Goal: Transaction & Acquisition: Purchase product/service

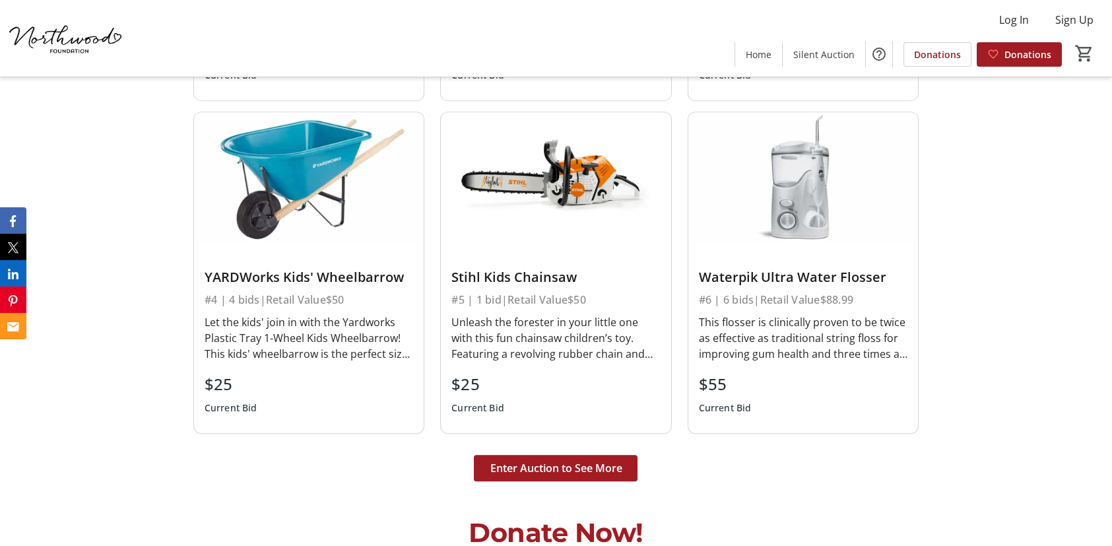
scroll to position [3300, 0]
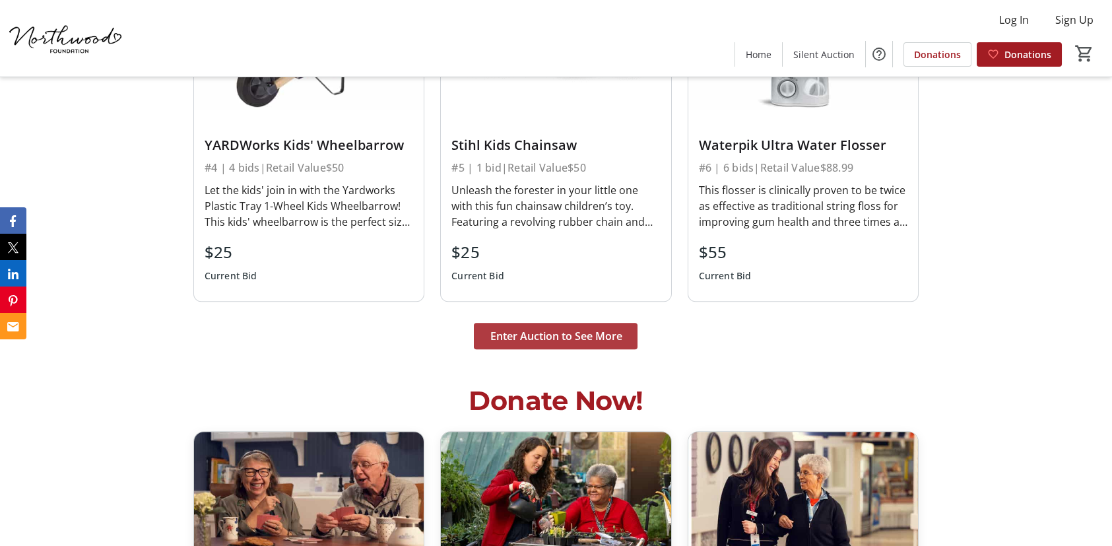
click at [575, 329] on span "Enter Auction to See More" at bounding box center [556, 336] width 132 height 16
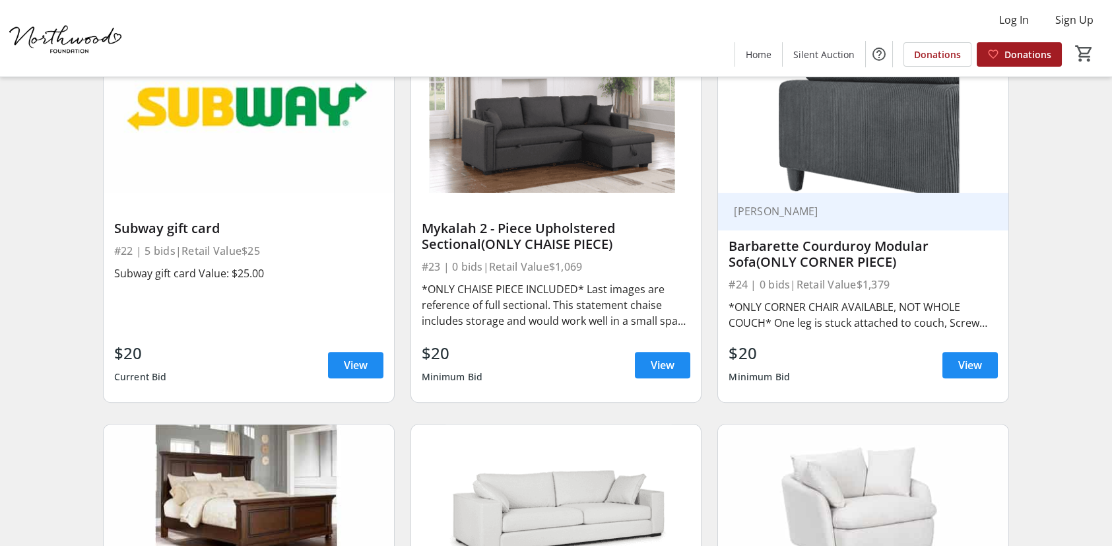
scroll to position [3102, 0]
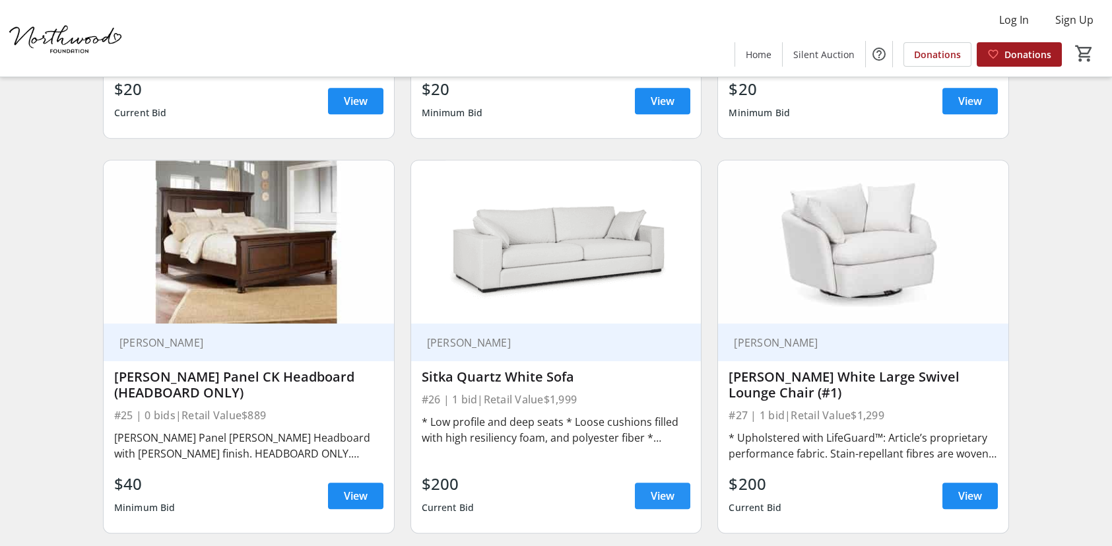
click at [678, 490] on span at bounding box center [662, 496] width 55 height 32
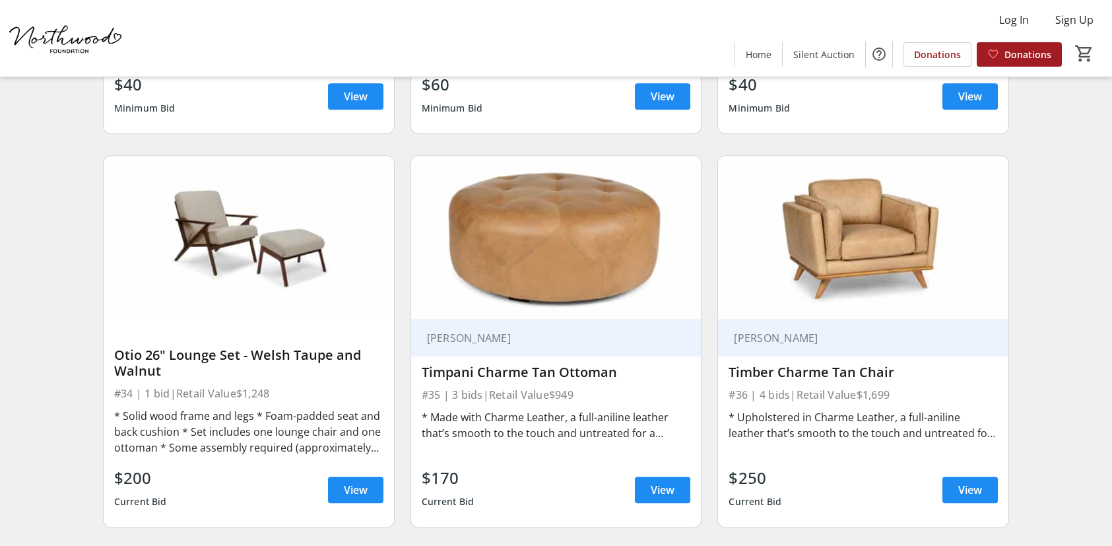
scroll to position [4290, 0]
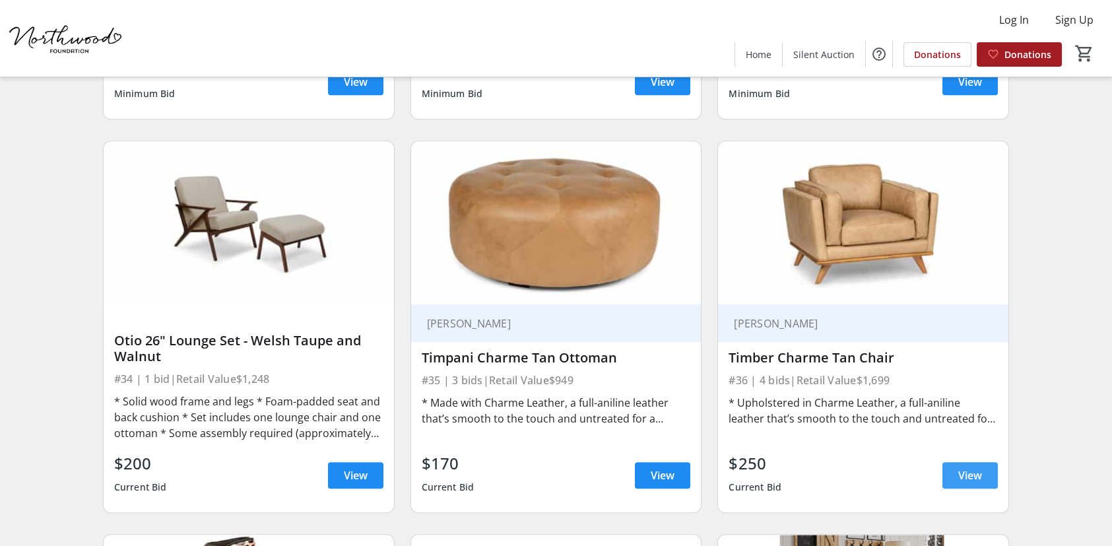
click at [967, 468] on span "View" at bounding box center [970, 475] width 24 height 16
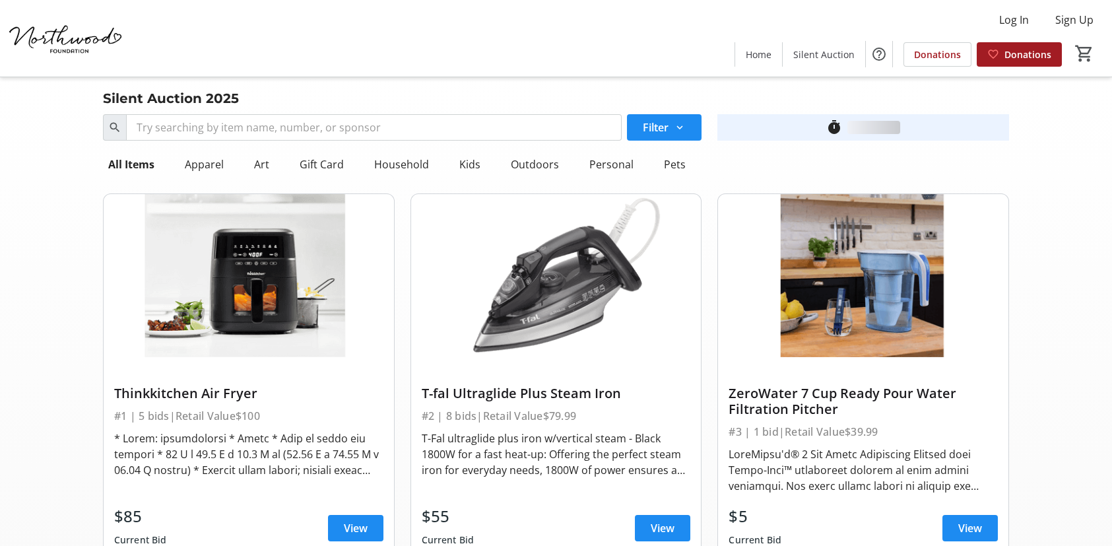
scroll to position [4290, 0]
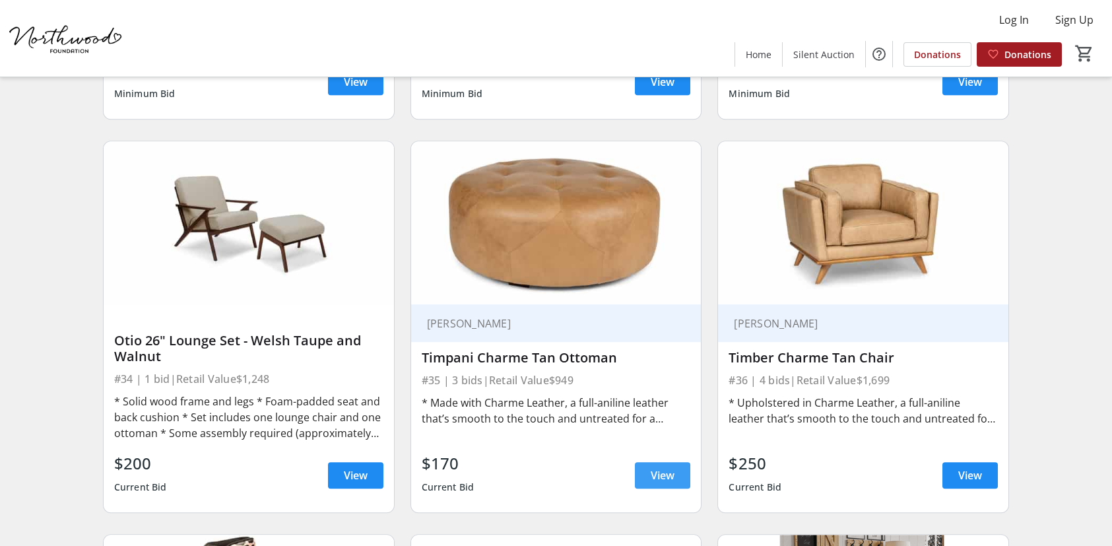
click at [661, 474] on span "View" at bounding box center [663, 475] width 24 height 16
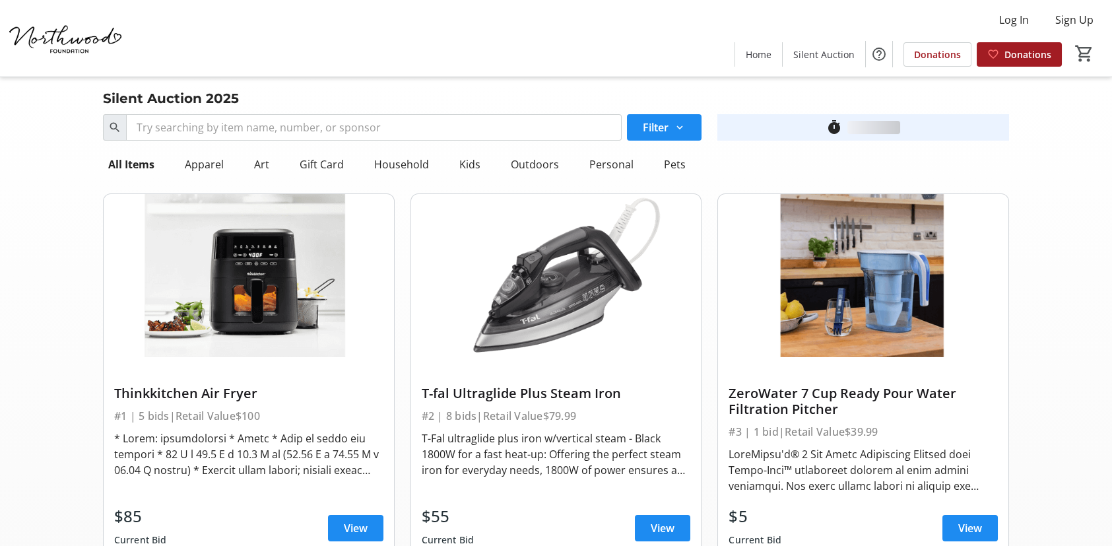
scroll to position [4290, 0]
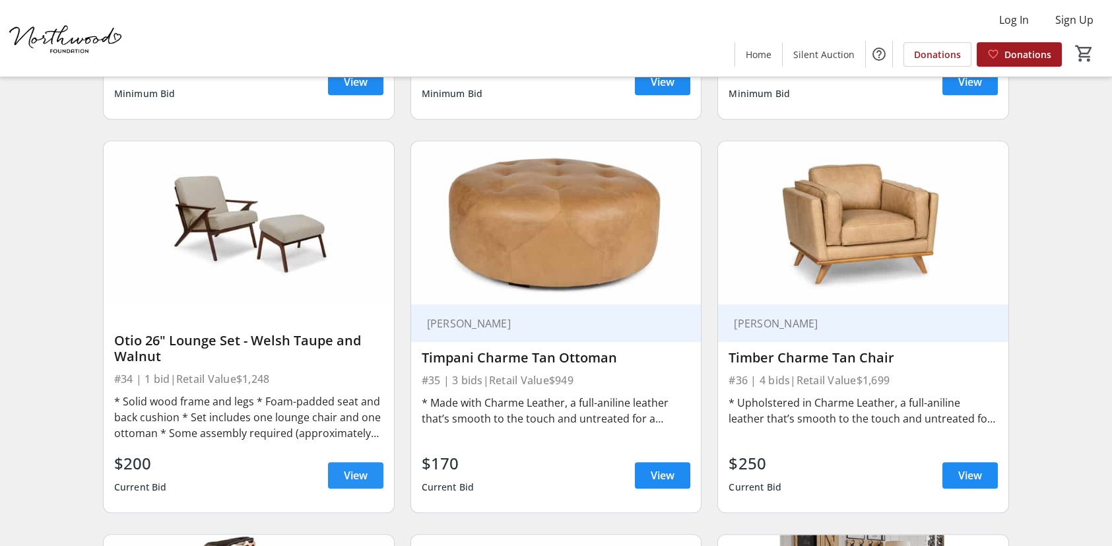
click at [360, 474] on span "View" at bounding box center [356, 475] width 24 height 16
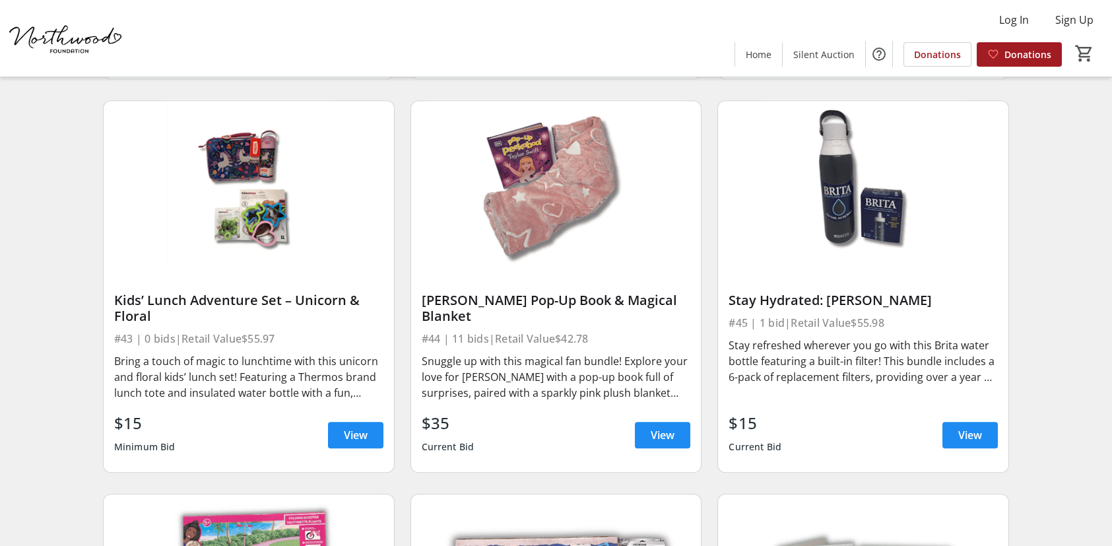
scroll to position [5544, 0]
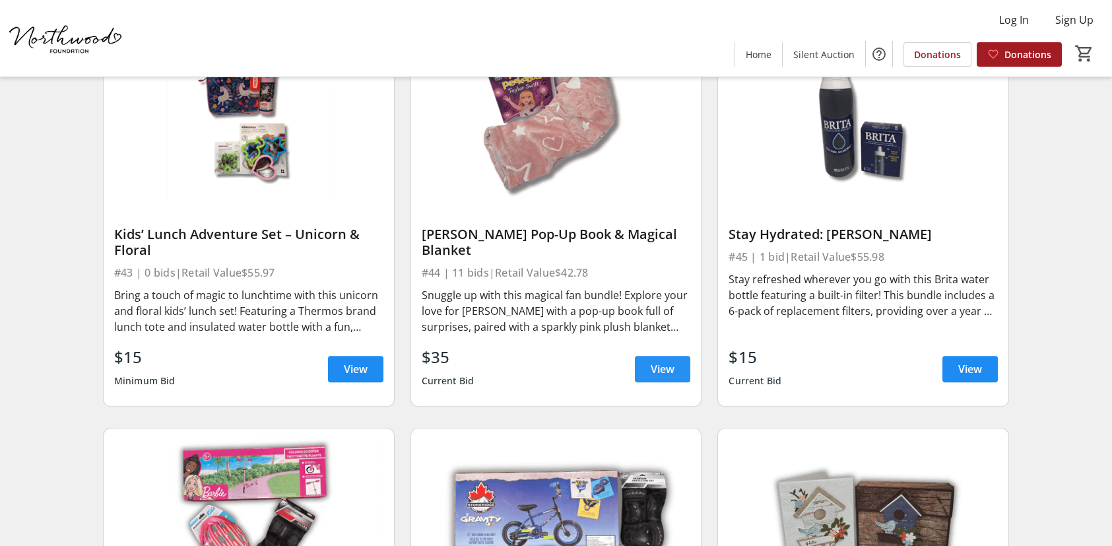
click at [680, 374] on span at bounding box center [662, 369] width 55 height 32
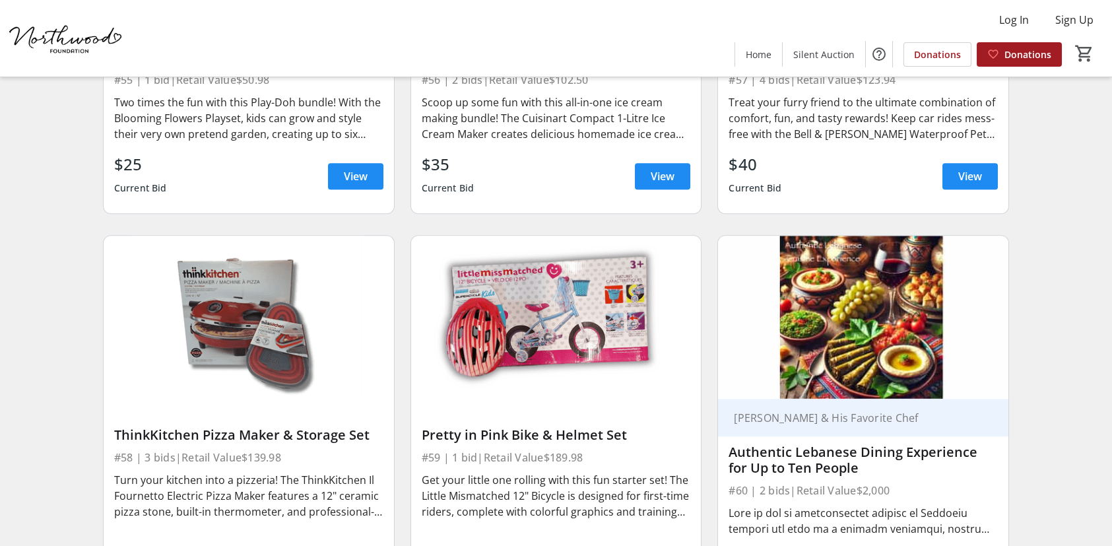
scroll to position [7326, 0]
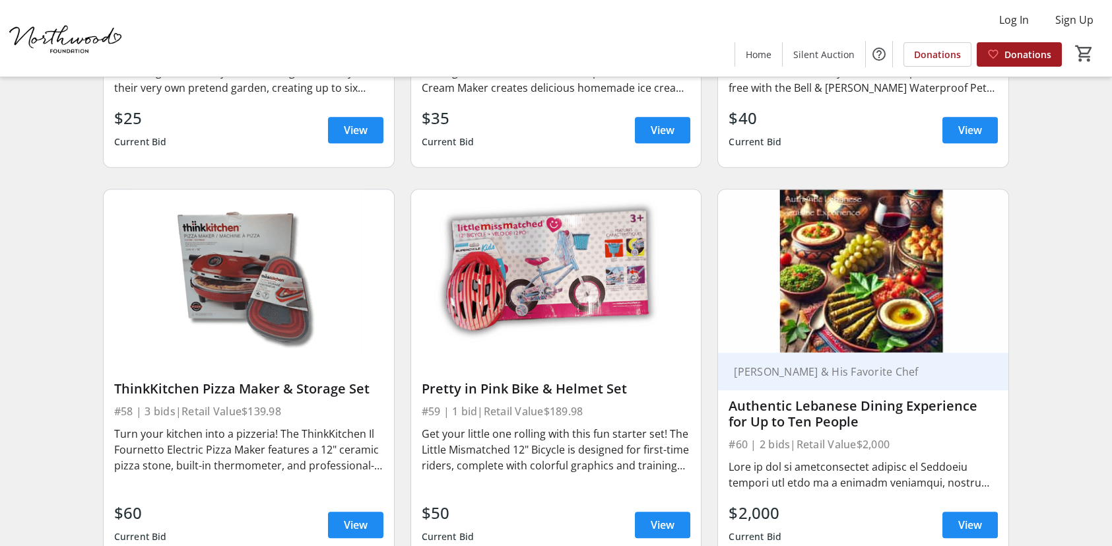
click at [810, 459] on div at bounding box center [863, 475] width 269 height 32
click at [974, 517] on span "View" at bounding box center [970, 525] width 24 height 16
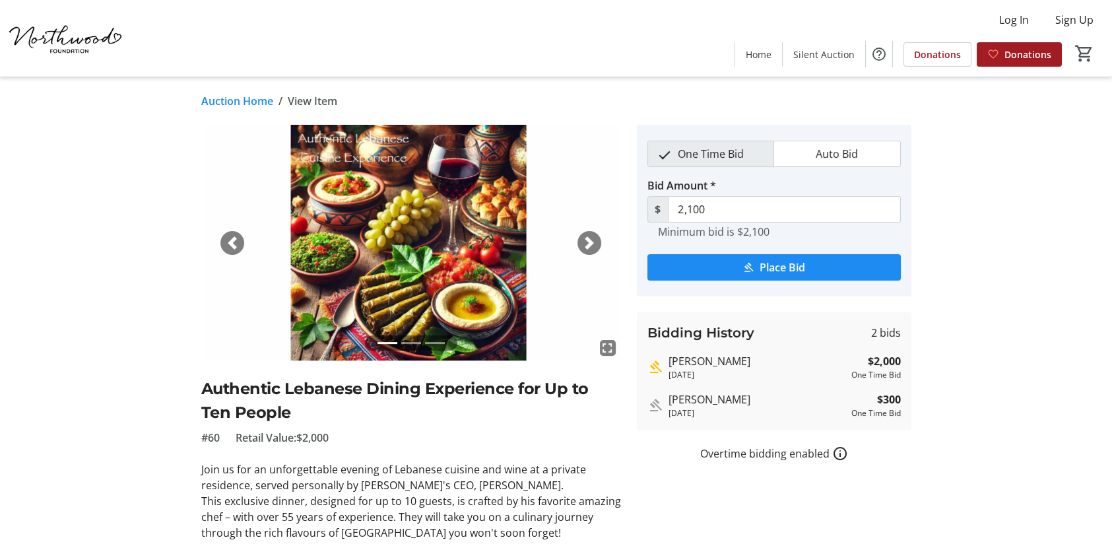
click at [839, 453] on mat-icon "How overtime bidding works for silent auctions" at bounding box center [840, 454] width 16 height 16
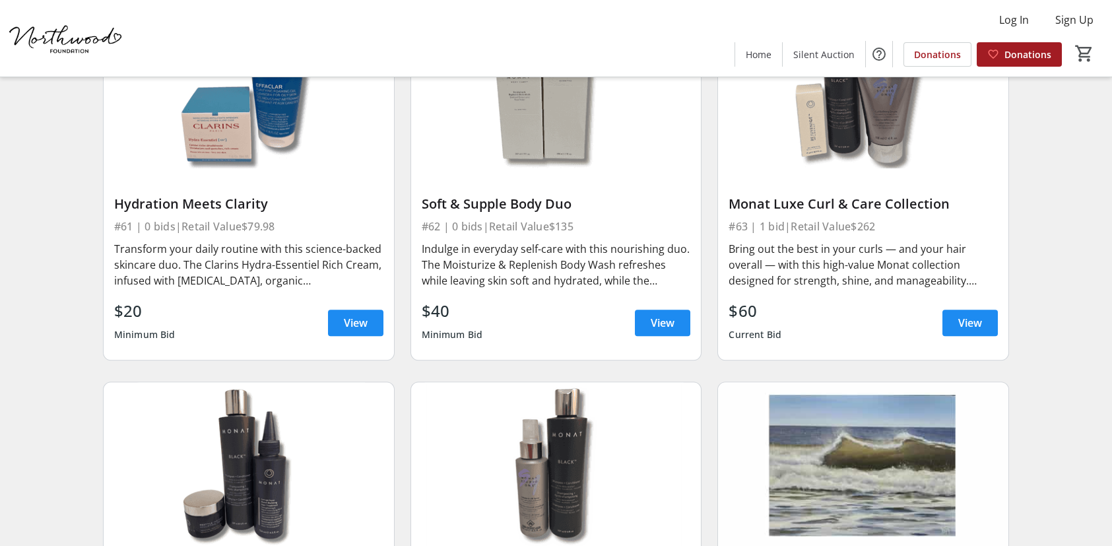
scroll to position [8118, 0]
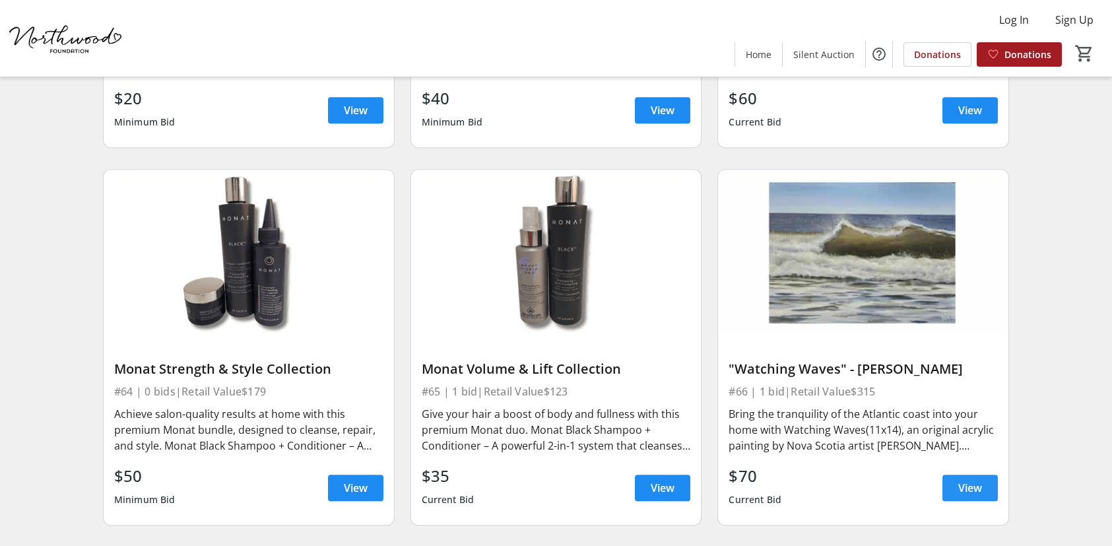
click at [964, 480] on span "View" at bounding box center [970, 488] width 24 height 16
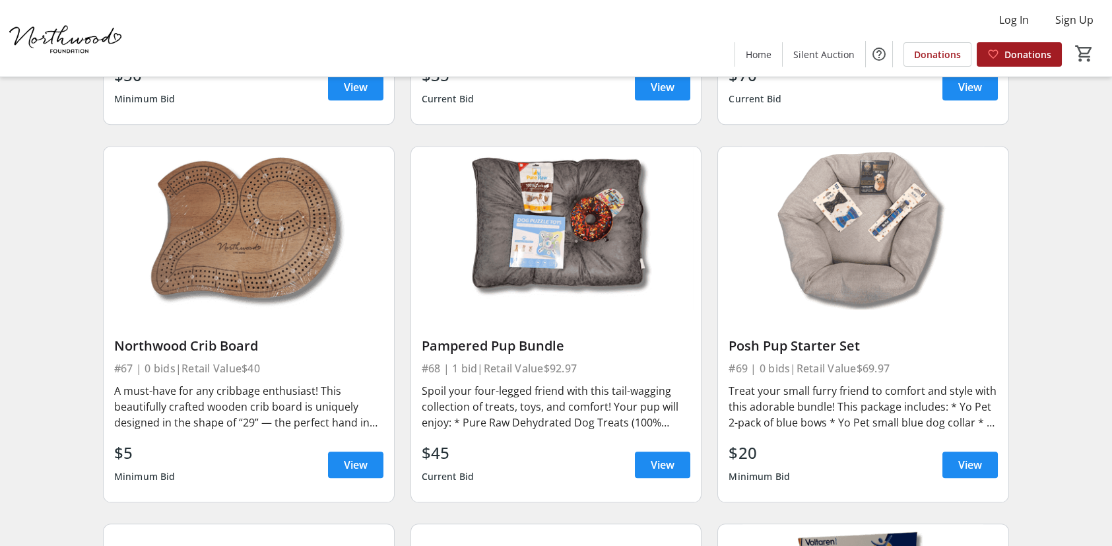
scroll to position [8514, 0]
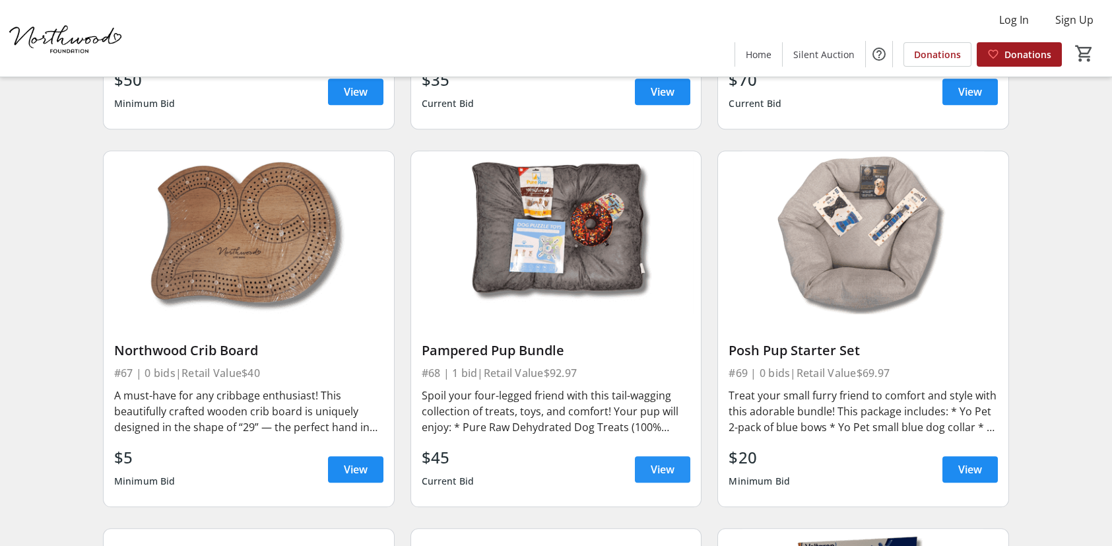
click at [673, 461] on span "View" at bounding box center [663, 469] width 24 height 16
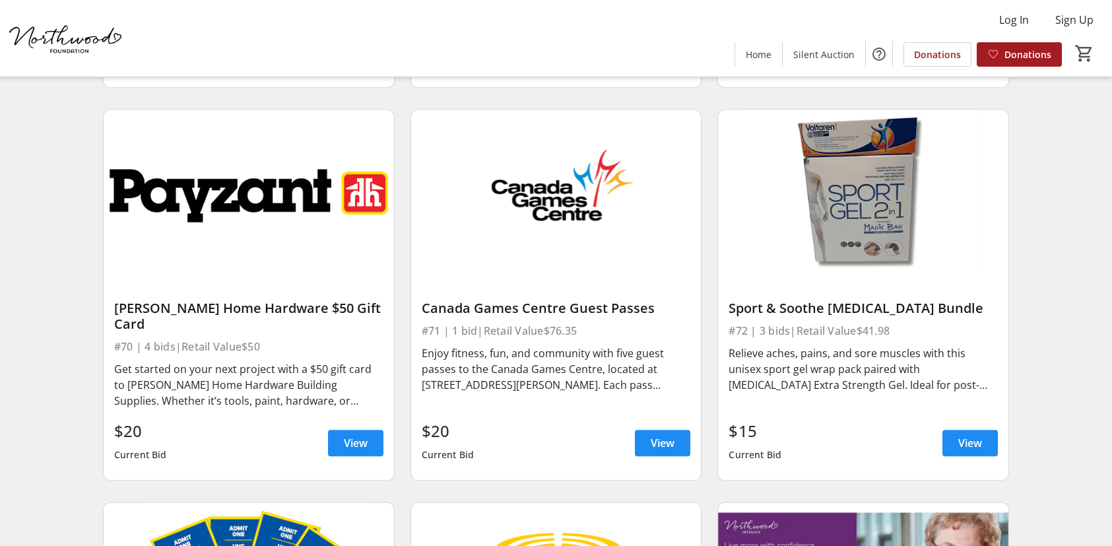
scroll to position [8976, 0]
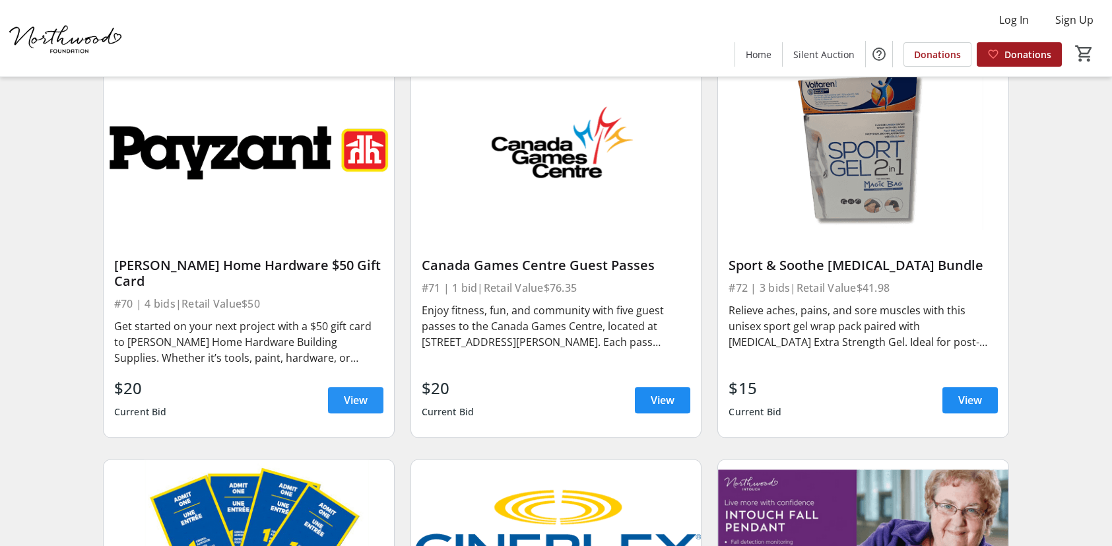
click at [367, 392] on span "View" at bounding box center [356, 400] width 24 height 16
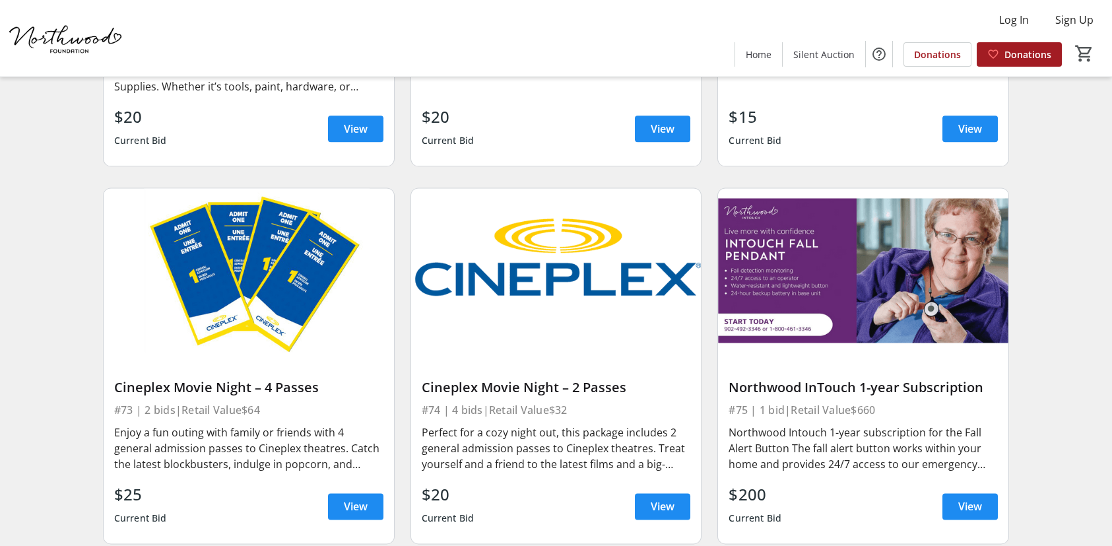
scroll to position [9250, 0]
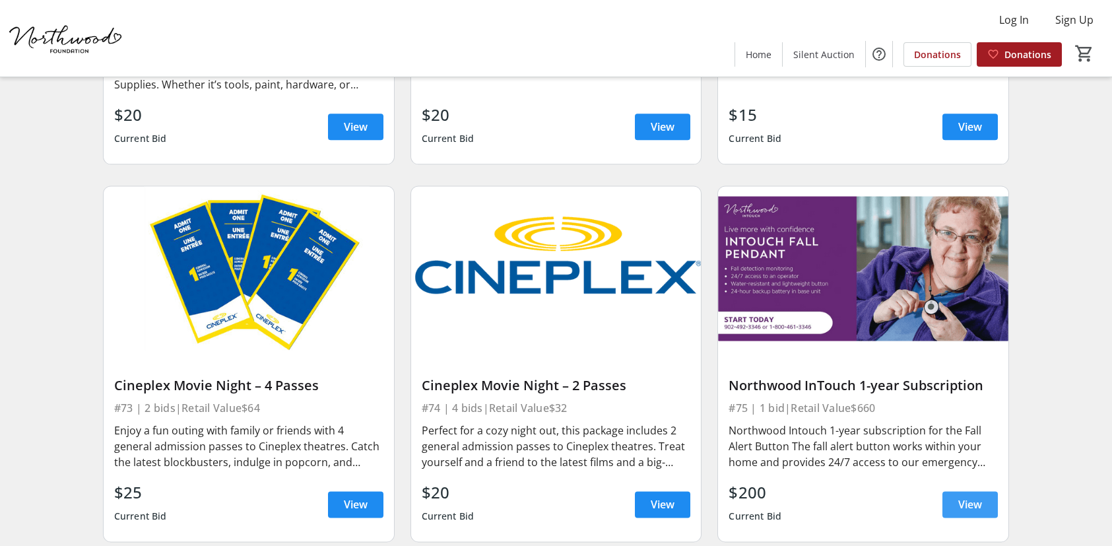
click at [983, 488] on span at bounding box center [970, 504] width 55 height 32
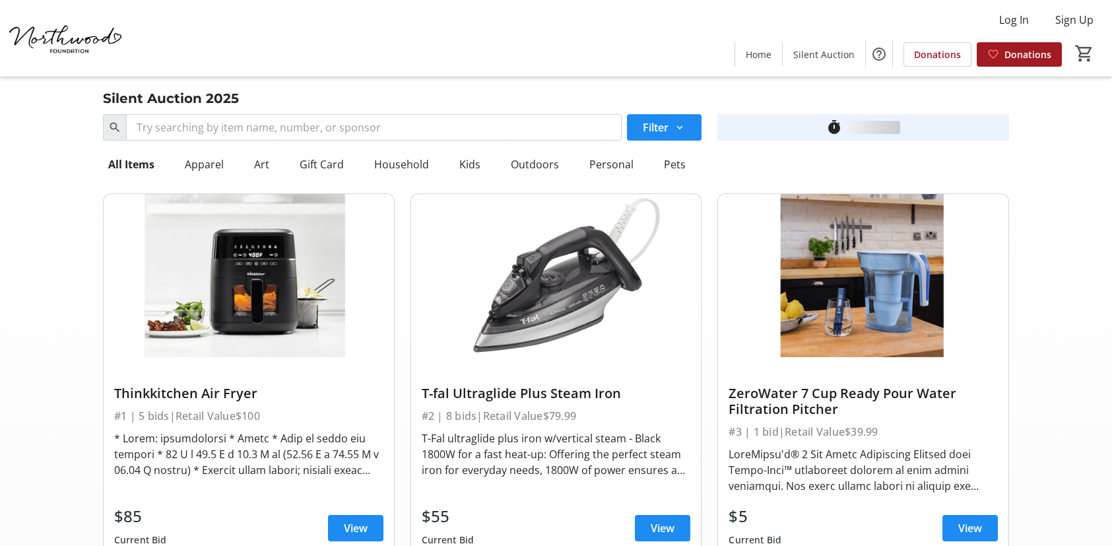
scroll to position [9250, 0]
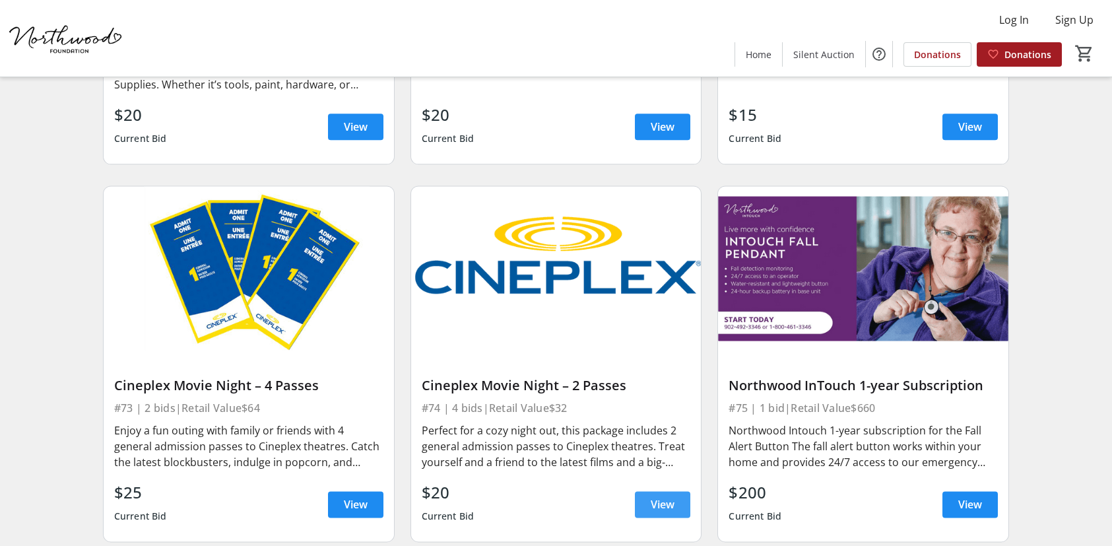
click at [660, 496] on span "View" at bounding box center [663, 504] width 24 height 16
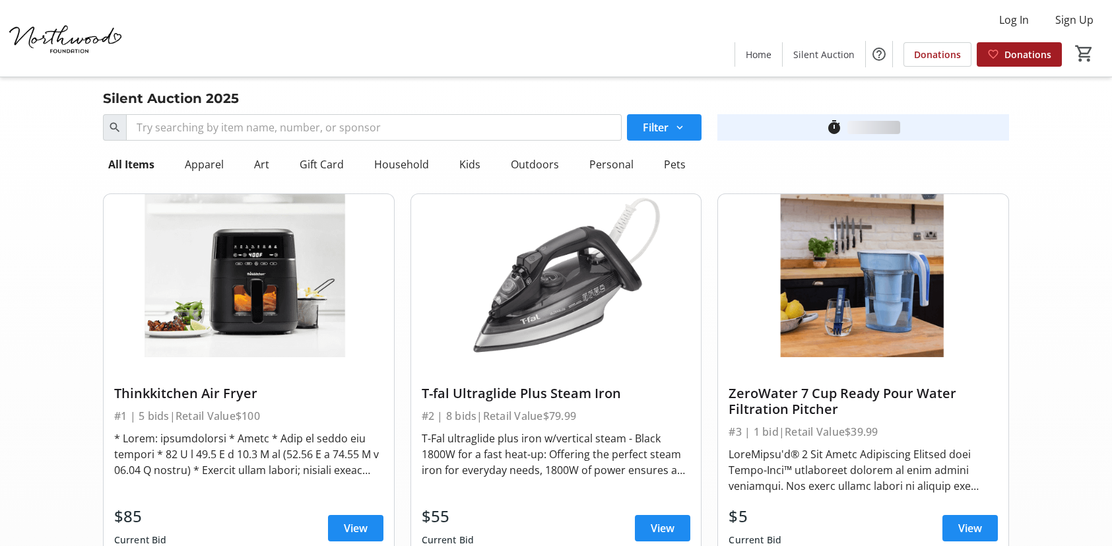
scroll to position [9250, 0]
